Goal: Information Seeking & Learning: Learn about a topic

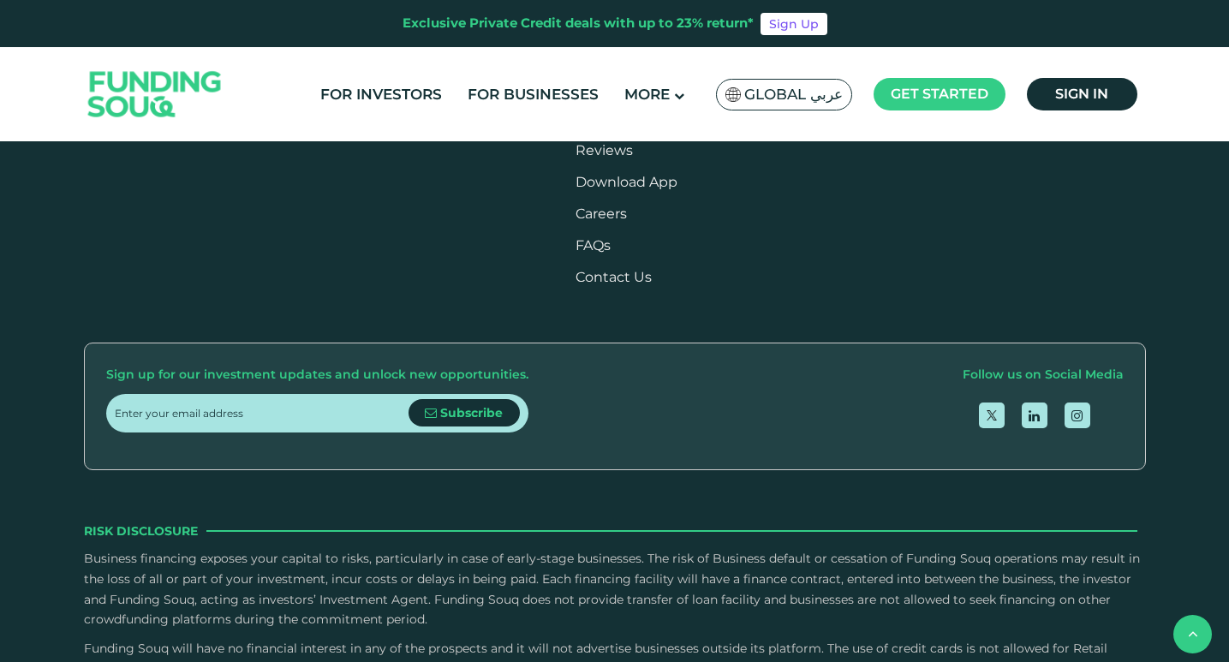
scroll to position [2997, 0]
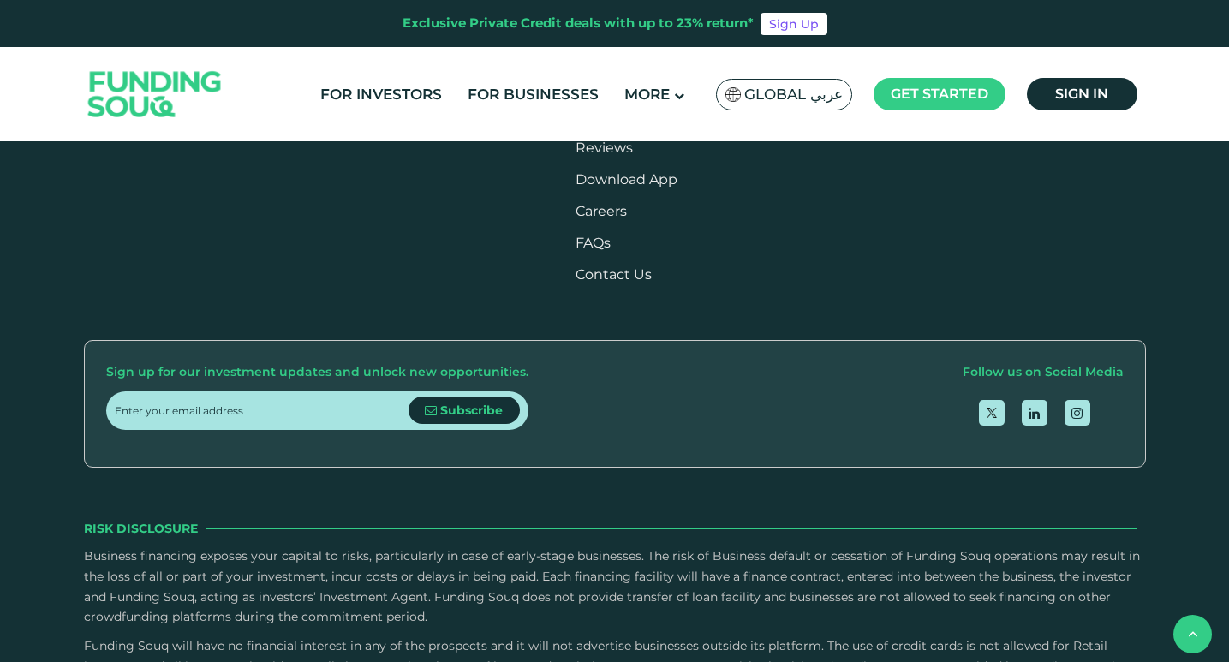
type tc-range-slider "4"
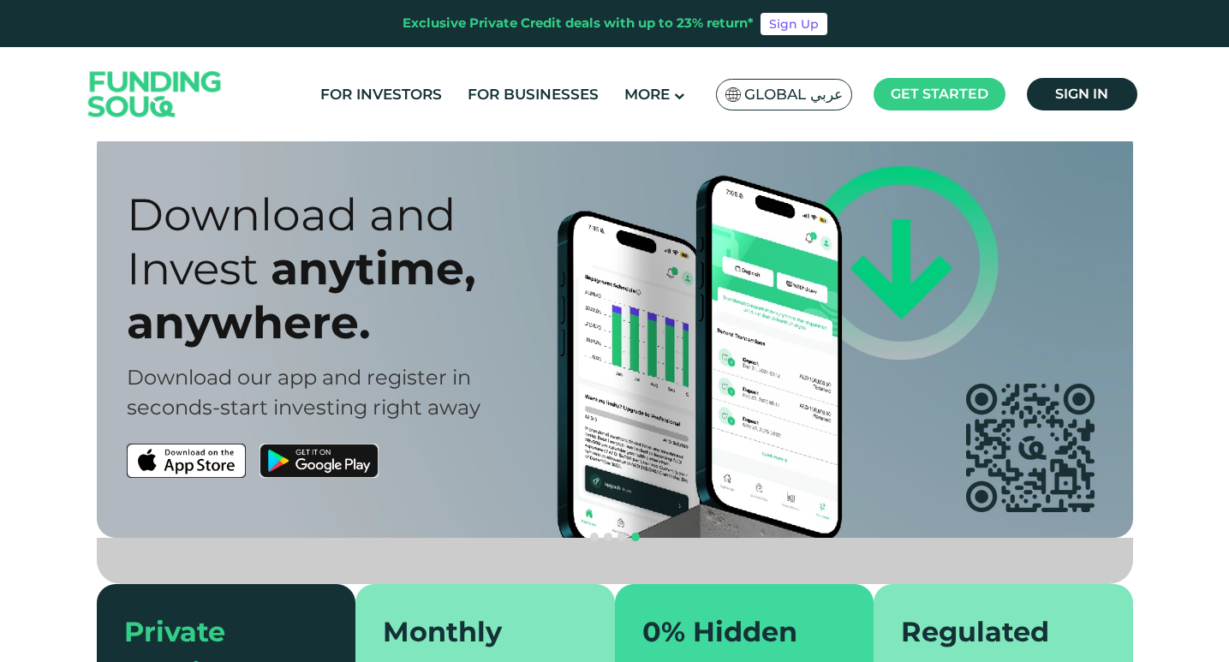
scroll to position [171, 0]
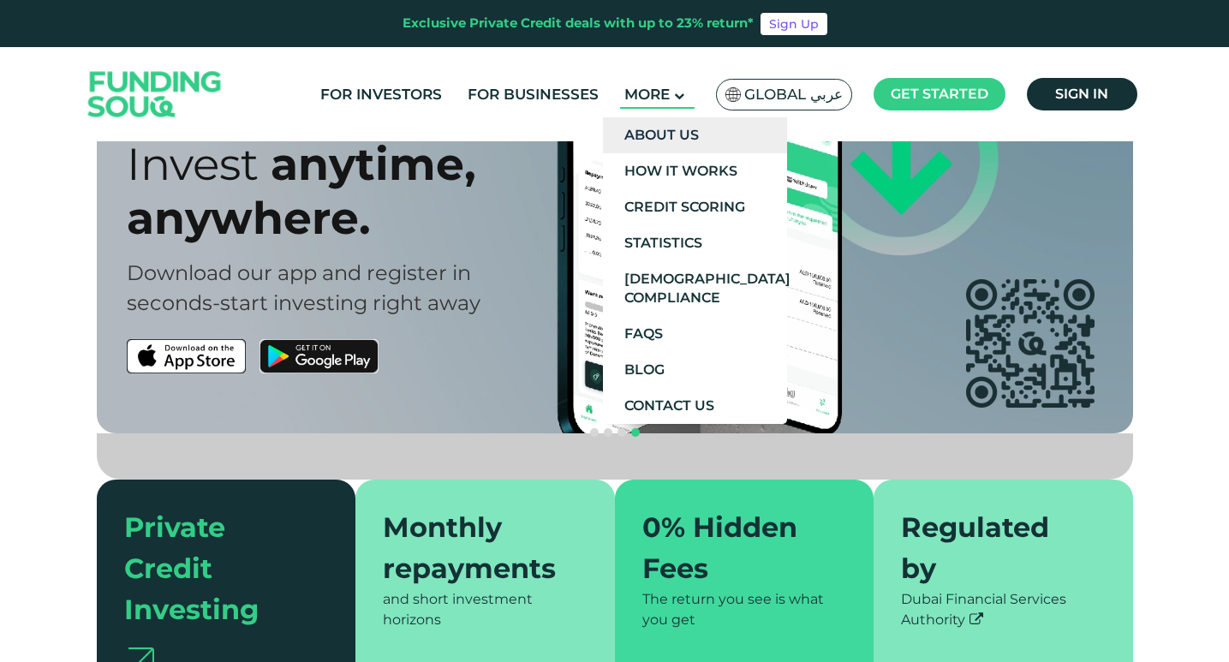
click at [675, 131] on link "About Us" at bounding box center [695, 135] width 184 height 36
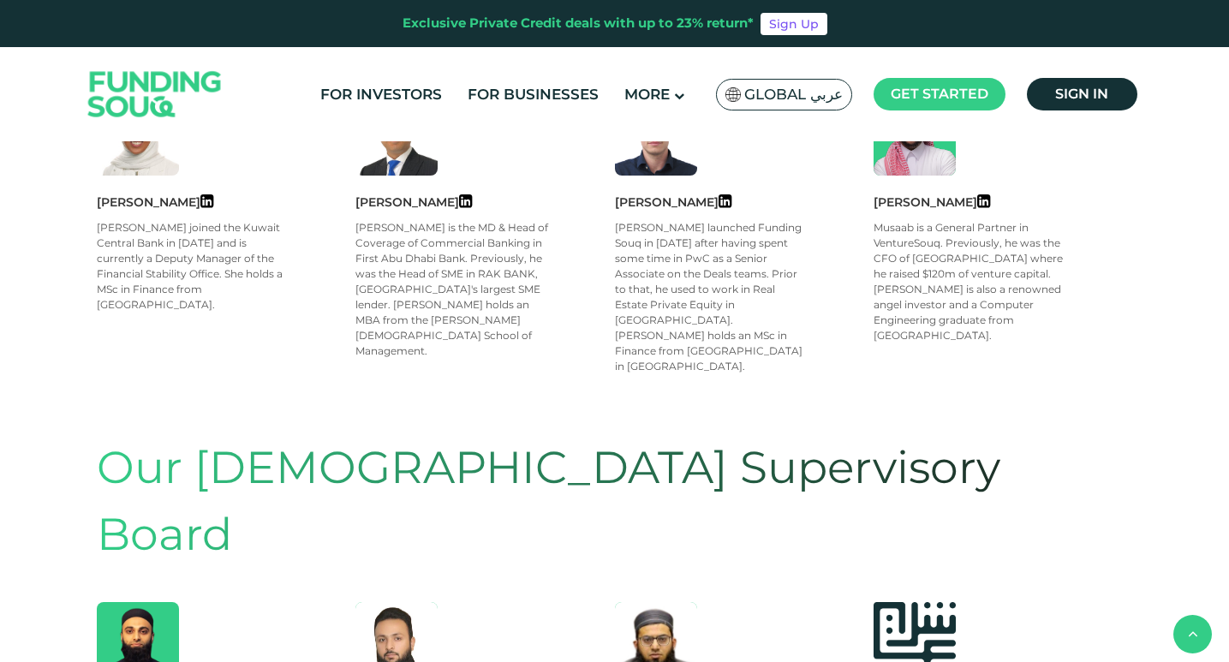
scroll to position [942, 0]
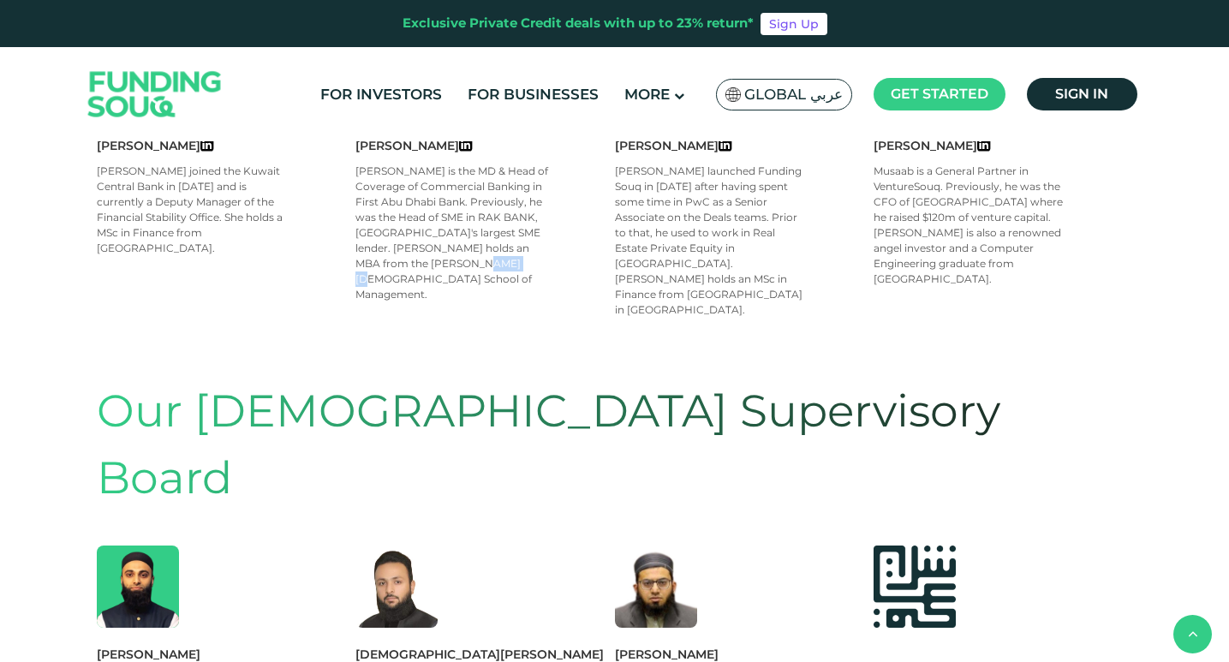
drag, startPoint x: 444, startPoint y: 223, endPoint x: 381, endPoint y: 218, distance: 63.5
click at [389, 222] on div "[PERSON_NAME] is the MD & Head of Coverage of Commercial Banking in First Abu D…" at bounding box center [452, 233] width 194 height 139
drag, startPoint x: 381, startPoint y: 218, endPoint x: 367, endPoint y: 198, distance: 25.2
click at [380, 218] on div "[PERSON_NAME] is the MD & Head of Coverage of Commercial Banking in First Abu D…" at bounding box center [452, 233] width 194 height 139
drag, startPoint x: 367, startPoint y: 198, endPoint x: 365, endPoint y: 172, distance: 25.7
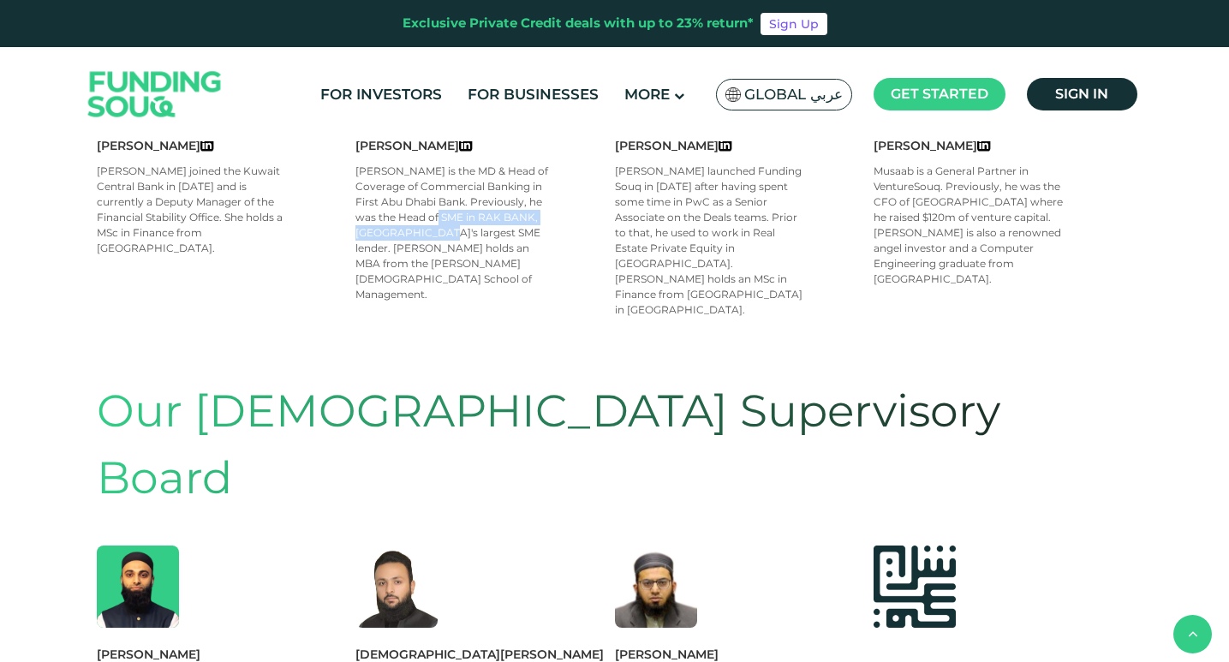
click at [365, 179] on div "[PERSON_NAME] is the MD & Head of Coverage of Commercial Banking in First Abu D…" at bounding box center [452, 233] width 194 height 139
click at [365, 164] on div "[PERSON_NAME] is the MD & Head of Coverage of Commercial Banking in First Abu D…" at bounding box center [452, 233] width 194 height 139
click at [362, 164] on div "[PERSON_NAME] is the MD & Head of Coverage of Commercial Banking in First Abu D…" at bounding box center [452, 233] width 194 height 139
click at [443, 233] on div "[PERSON_NAME] [PERSON_NAME] is the MD & Head of Coverage of Commercial Banking …" at bounding box center [484, 227] width 259 height 182
drag, startPoint x: 443, startPoint y: 233, endPoint x: 359, endPoint y: 216, distance: 85.7
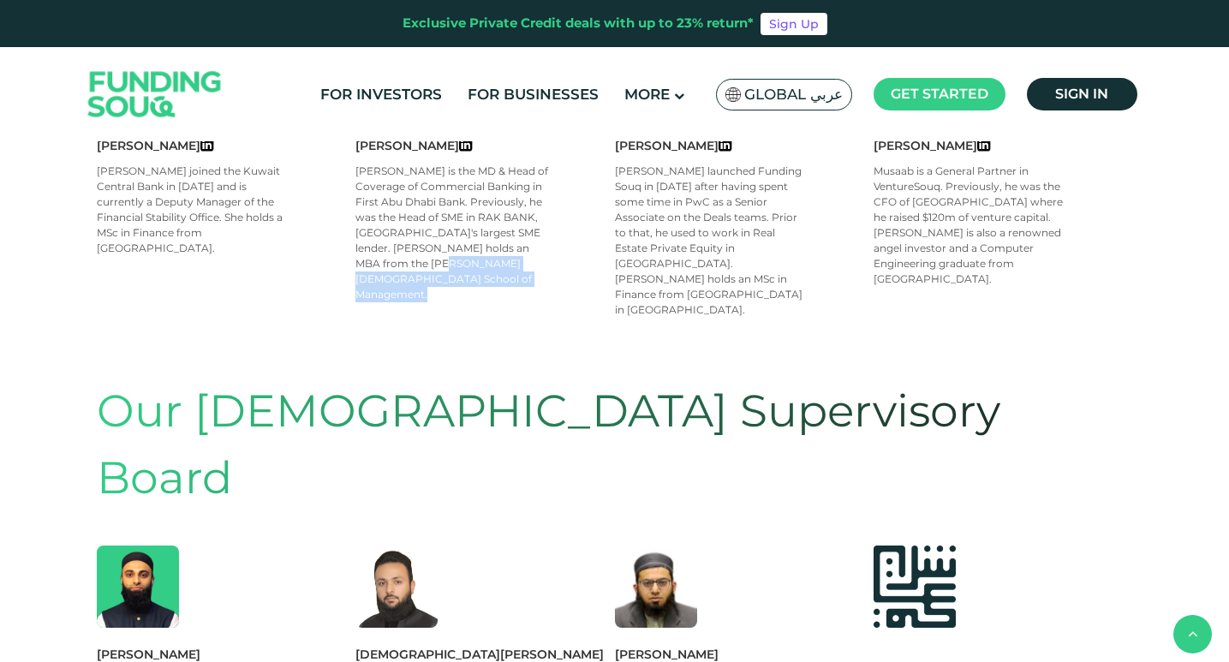
click at [361, 218] on div "[PERSON_NAME] [PERSON_NAME] is the MD & Head of Coverage of Commercial Banking …" at bounding box center [484, 227] width 259 height 182
click at [359, 216] on div "[PERSON_NAME] is the MD & Head of Coverage of Commercial Banking in First Abu D…" at bounding box center [452, 233] width 194 height 139
drag, startPoint x: 359, startPoint y: 211, endPoint x: 359, endPoint y: 191, distance: 19.7
click at [359, 202] on div "[PERSON_NAME] is the MD & Head of Coverage of Commercial Banking in First Abu D…" at bounding box center [452, 233] width 194 height 139
drag, startPoint x: 363, startPoint y: 170, endPoint x: 363, endPoint y: 152, distance: 18.0
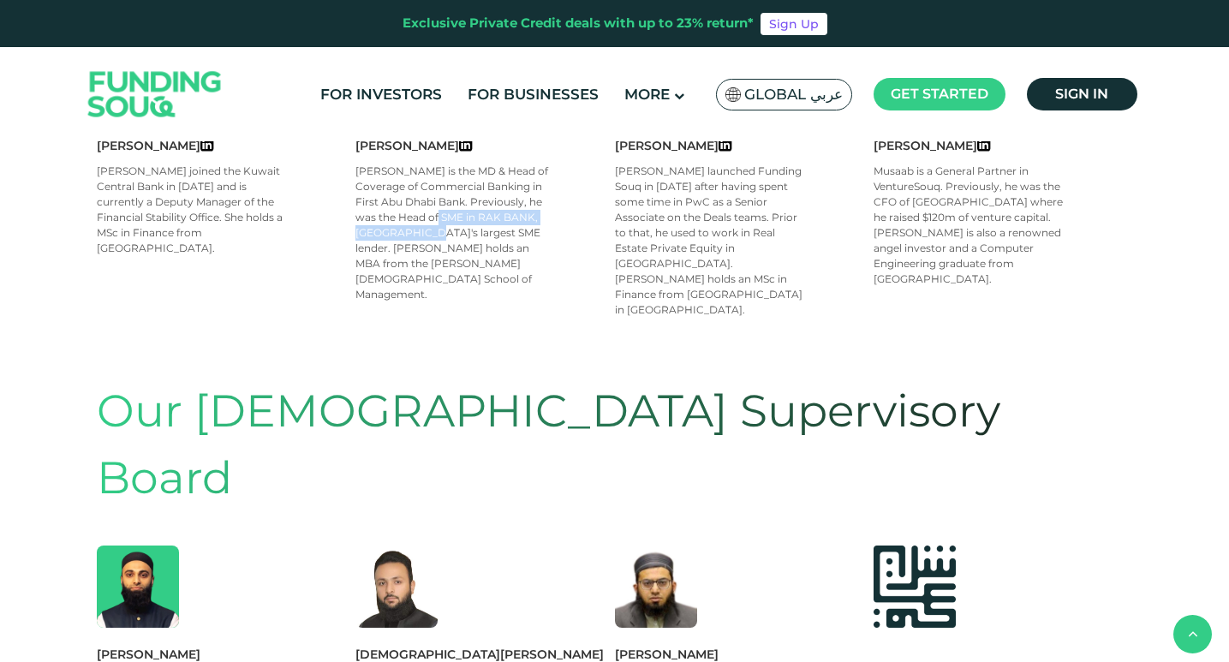
click at [363, 164] on div "[PERSON_NAME] is the MD & Head of Coverage of Commercial Banking in First Abu D…" at bounding box center [452, 233] width 194 height 139
drag, startPoint x: 358, startPoint y: 152, endPoint x: 549, endPoint y: 170, distance: 191.8
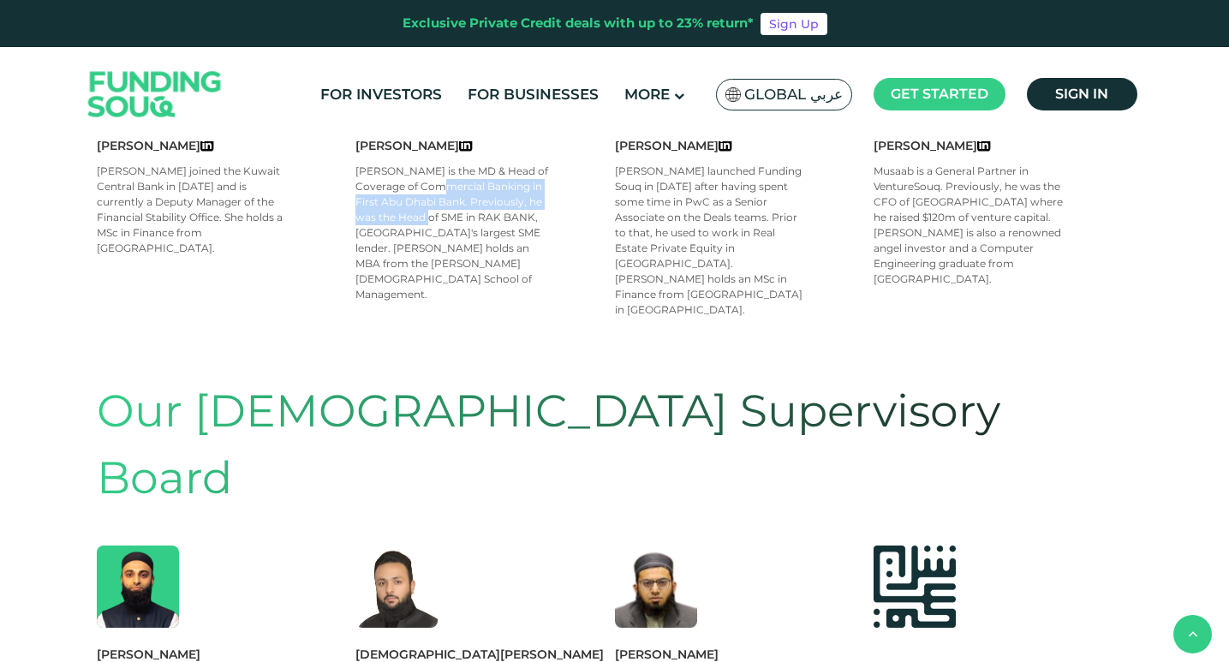
click at [549, 169] on div "[PERSON_NAME] is the MD & Head of Coverage of Commercial Banking in First Abu D…" at bounding box center [452, 233] width 194 height 139
click at [432, 223] on div "[PERSON_NAME] is the MD & Head of Coverage of Commercial Banking in First Abu D…" at bounding box center [452, 233] width 194 height 139
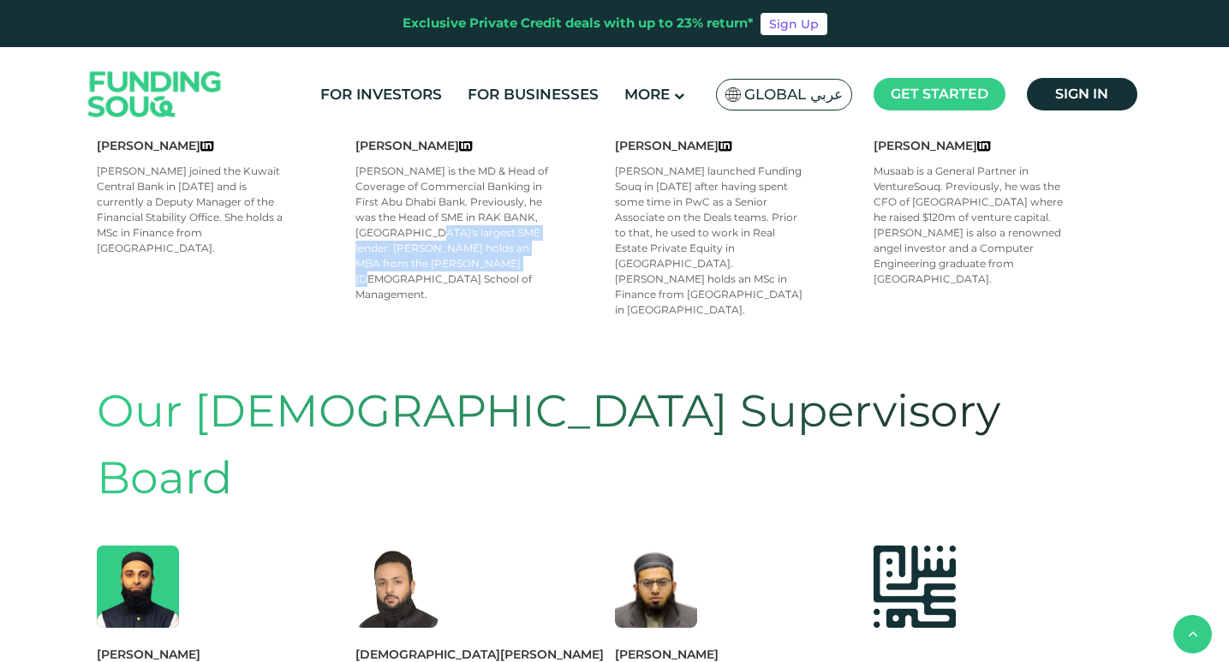
drag, startPoint x: 446, startPoint y: 228, endPoint x: 359, endPoint y: 170, distance: 104.5
click at [359, 186] on div "[PERSON_NAME] is the MD & Head of Coverage of Commercial Banking in First Abu D…" at bounding box center [452, 233] width 194 height 139
click at [359, 183] on div "[PERSON_NAME] is the MD & Head of Coverage of Commercial Banking in First Abu D…" at bounding box center [452, 233] width 194 height 139
click at [359, 165] on div "[PERSON_NAME] is the MD & Head of Coverage of Commercial Banking in First Abu D…" at bounding box center [452, 233] width 194 height 139
click at [359, 164] on div "[PERSON_NAME] is the MD & Head of Coverage of Commercial Banking in First Abu D…" at bounding box center [452, 233] width 194 height 139
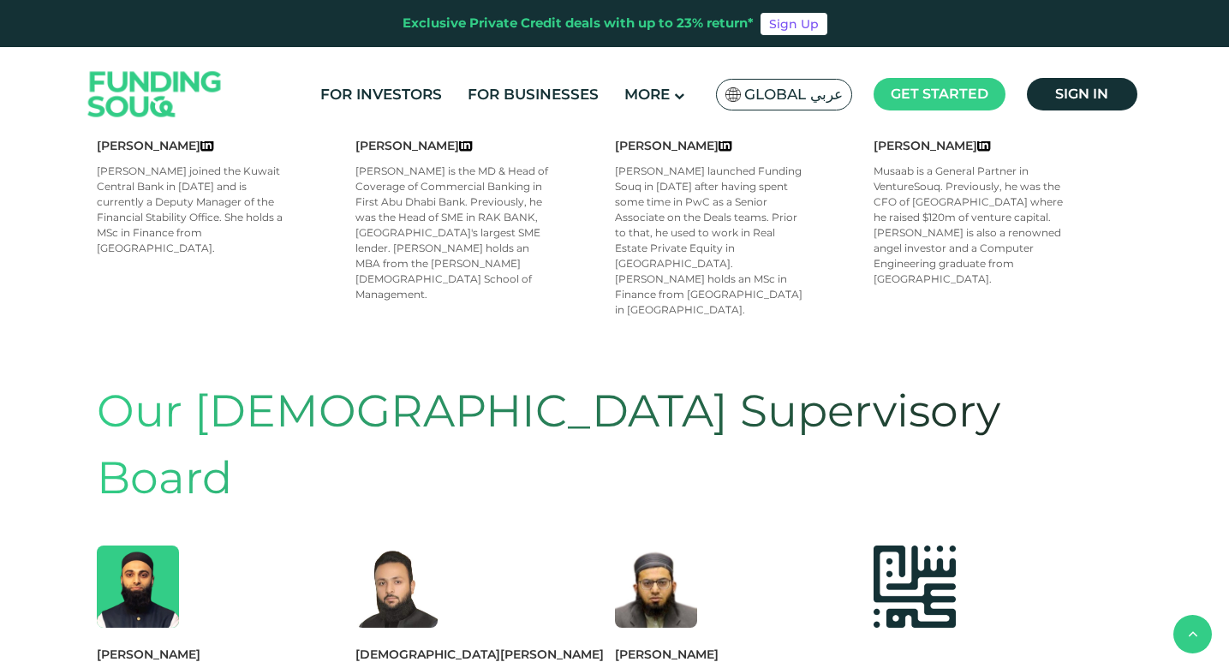
click at [359, 164] on div "[PERSON_NAME] is the MD & Head of Coverage of Commercial Banking in First Abu D…" at bounding box center [452, 233] width 194 height 139
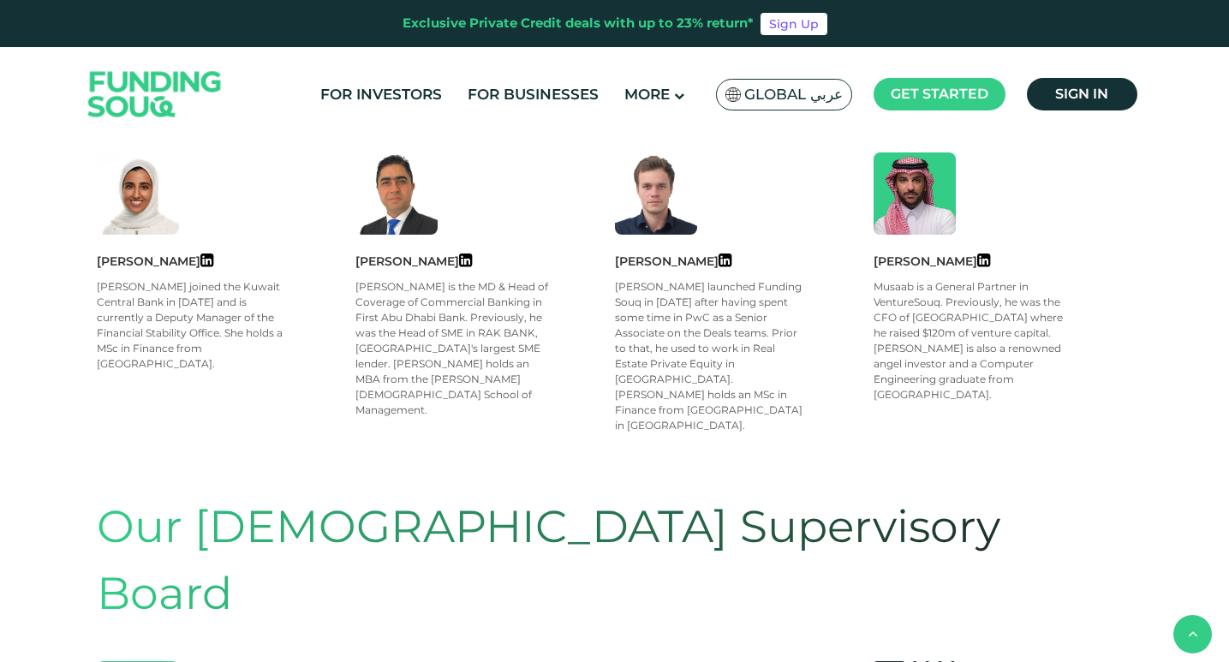
scroll to position [856, 0]
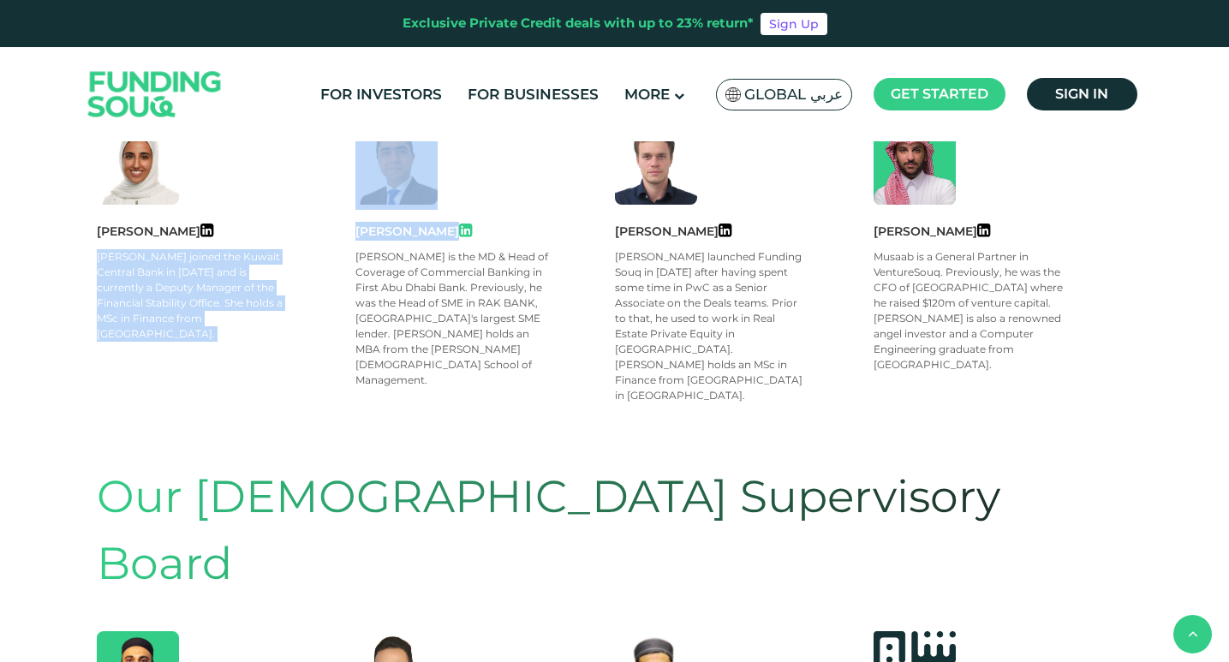
drag, startPoint x: 355, startPoint y: 193, endPoint x: 457, endPoint y: 196, distance: 102.8
click at [457, 196] on div "[PERSON_NAME] [PERSON_NAME] joined the Kuwait Central Bank in [DATE] and is cur…" at bounding box center [615, 262] width 1036 height 281
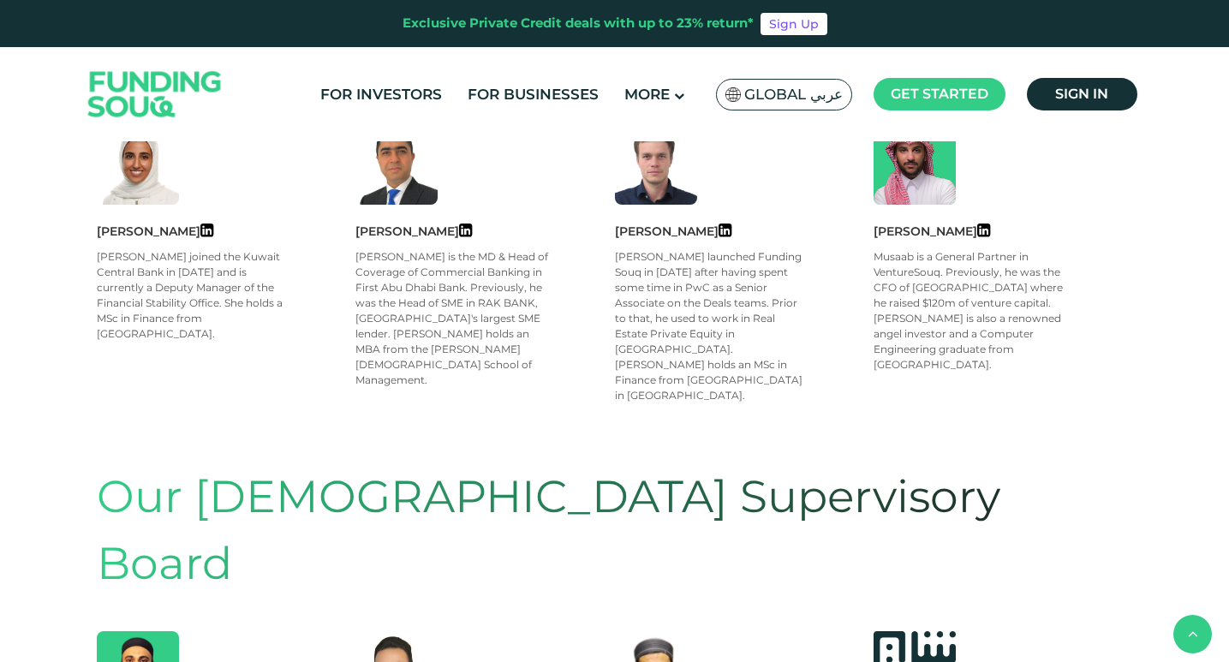
click at [487, 282] on div "[PERSON_NAME] is the MD & Head of Coverage of Commercial Banking in First Abu D…" at bounding box center [452, 318] width 194 height 139
drag, startPoint x: 390, startPoint y: 308, endPoint x: 347, endPoint y: 254, distance: 68.9
click at [347, 264] on div "[PERSON_NAME] [PERSON_NAME] joined the Kuwait Central Bank in [DATE] and is cur…" at bounding box center [615, 262] width 1036 height 281
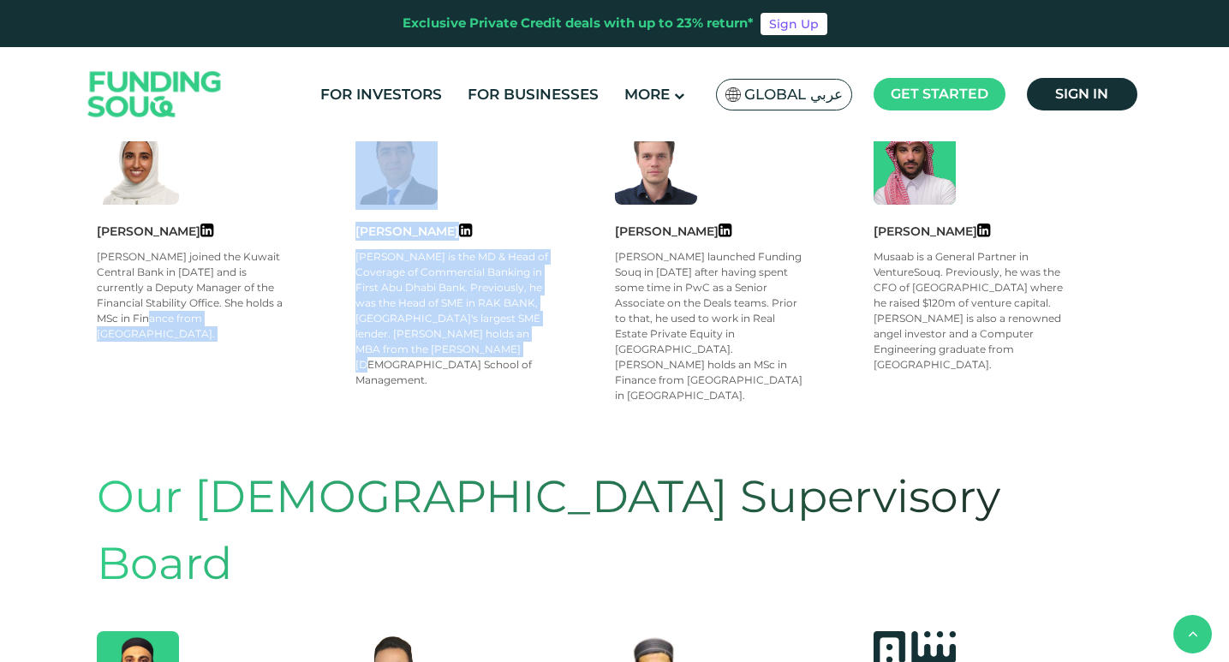
click at [355, 265] on div "[PERSON_NAME] is the MD & Head of Coverage of Commercial Banking in First Abu D…" at bounding box center [452, 318] width 194 height 139
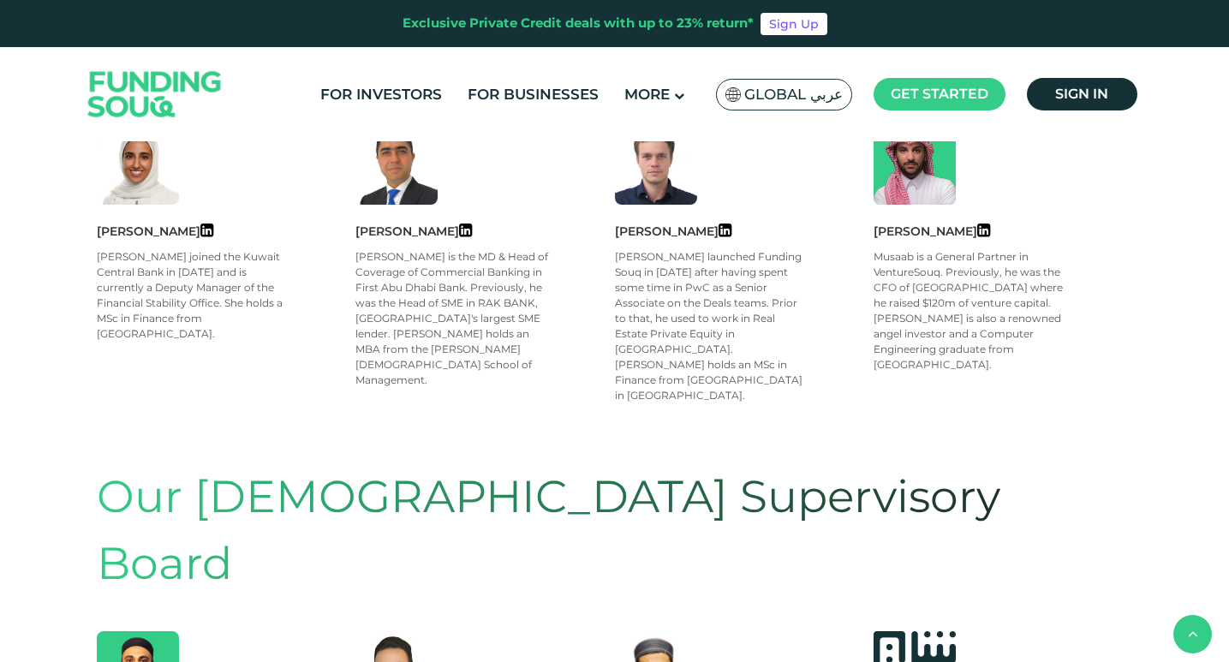
click at [494, 222] on div "[PERSON_NAME]" at bounding box center [484, 231] width 259 height 19
drag, startPoint x: 494, startPoint y: 194, endPoint x: 362, endPoint y: 189, distance: 131.9
click at [362, 222] on div "[PERSON_NAME]" at bounding box center [484, 231] width 259 height 19
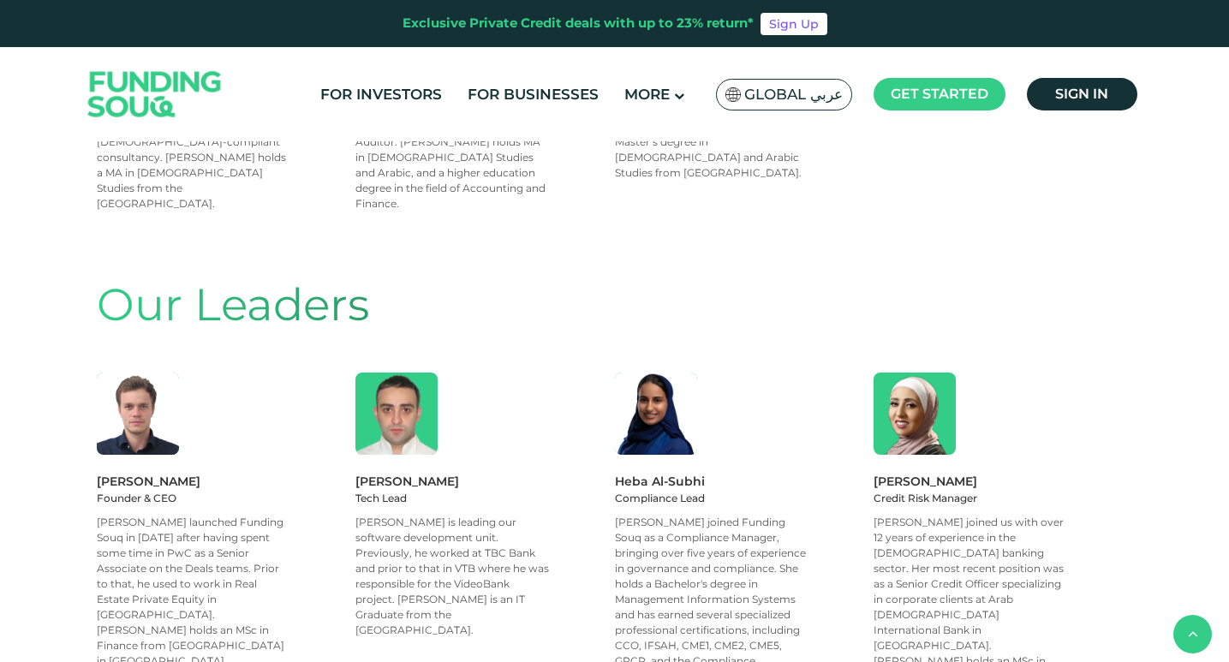
scroll to position [1713, 0]
